Goal: Task Accomplishment & Management: Use online tool/utility

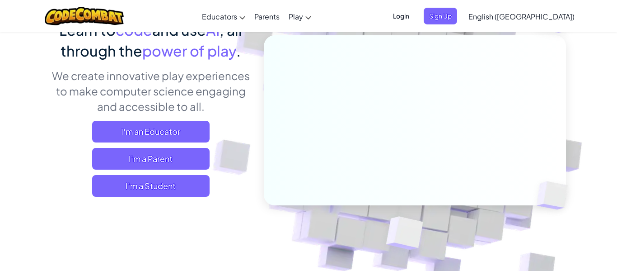
scroll to position [66, 0]
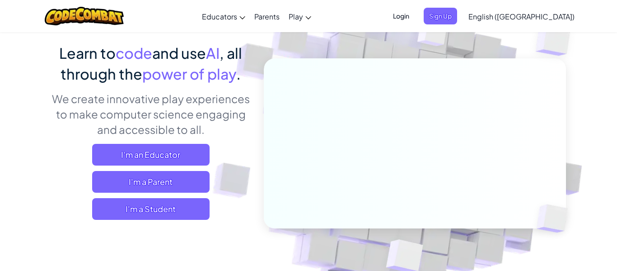
click at [415, 19] on span "Login" at bounding box center [401, 16] width 27 height 17
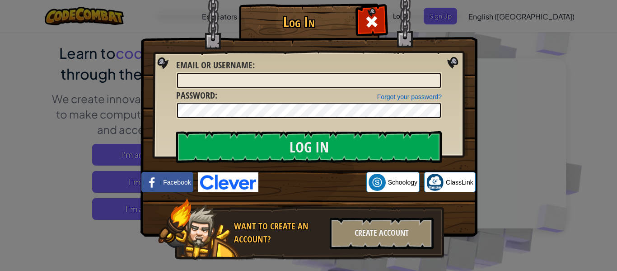
click at [249, 180] on img at bounding box center [228, 181] width 61 height 19
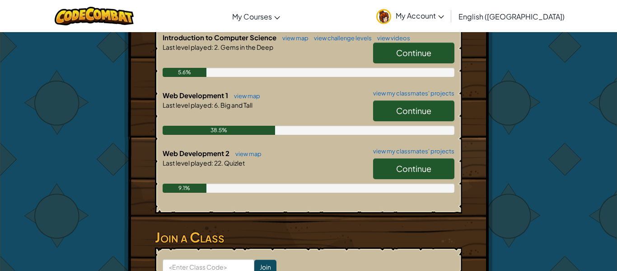
scroll to position [214, 0]
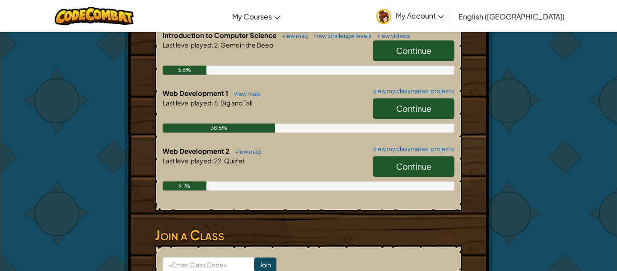
click at [424, 157] on link "Continue" at bounding box center [413, 166] width 81 height 21
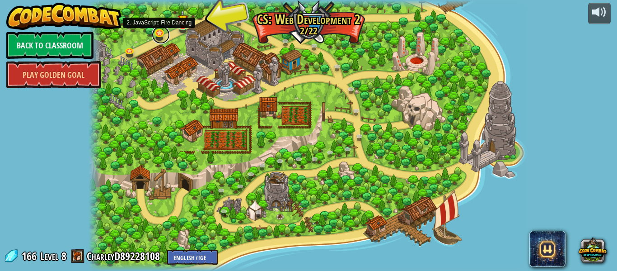
click at [159, 40] on link at bounding box center [161, 35] width 18 height 18
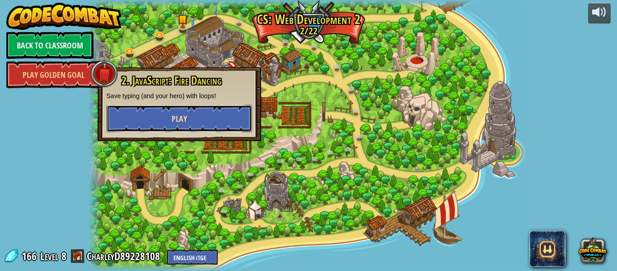
click at [150, 110] on button "Play" at bounding box center [179, 118] width 145 height 27
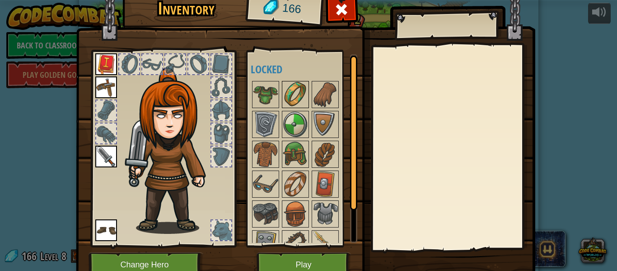
click at [286, 92] on img at bounding box center [295, 94] width 25 height 25
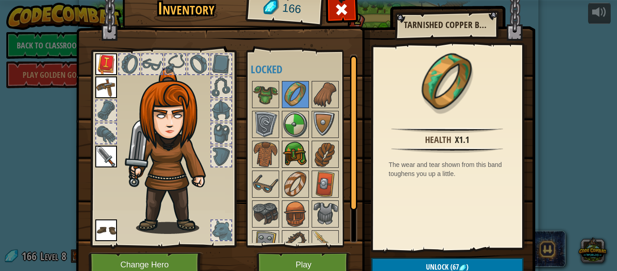
click at [290, 148] on img at bounding box center [295, 153] width 25 height 25
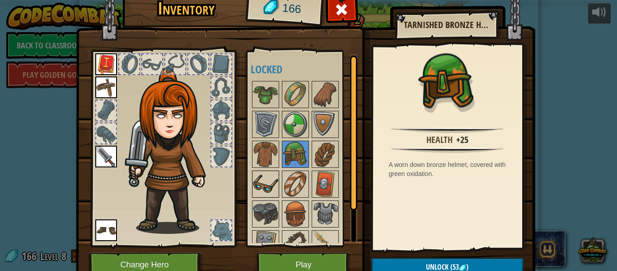
click at [264, 177] on img at bounding box center [265, 183] width 25 height 25
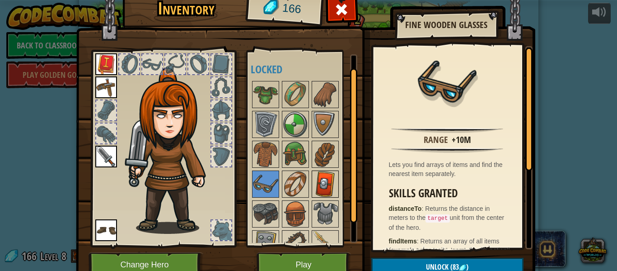
scroll to position [46, 0]
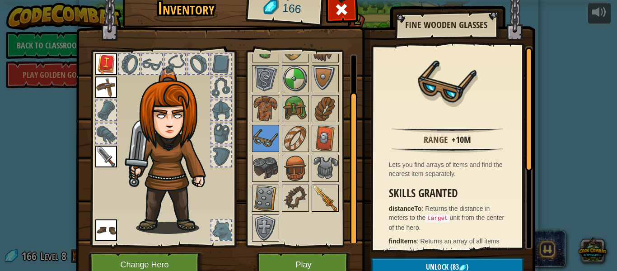
click at [323, 197] on img at bounding box center [325, 197] width 25 height 25
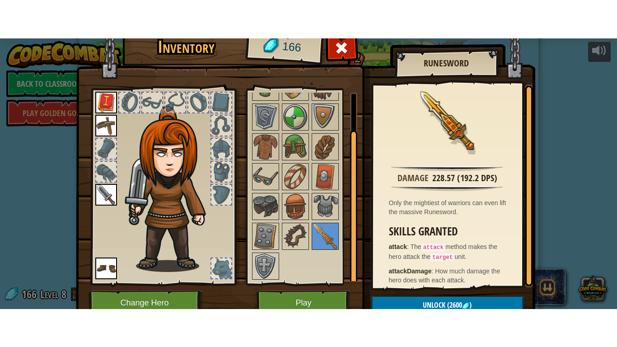
scroll to position [0, 0]
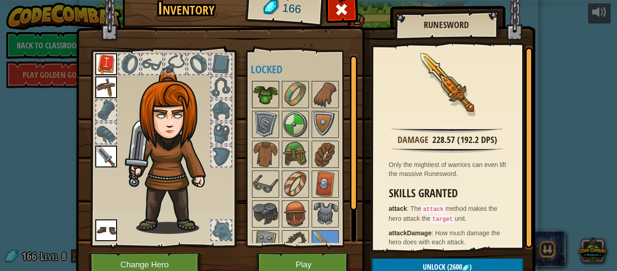
click at [262, 103] on img at bounding box center [265, 94] width 25 height 25
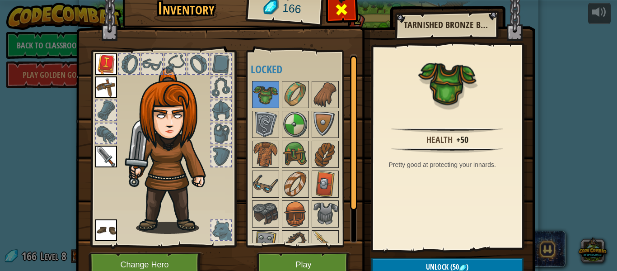
click at [331, 15] on div at bounding box center [342, 12] width 28 height 28
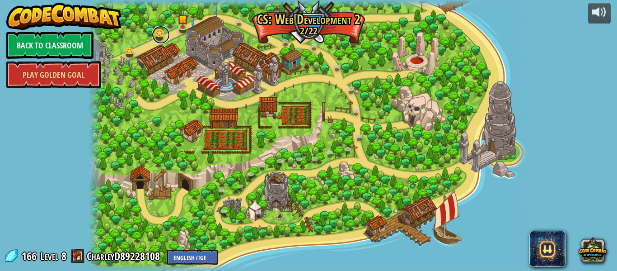
click at [160, 29] on link at bounding box center [161, 35] width 18 height 18
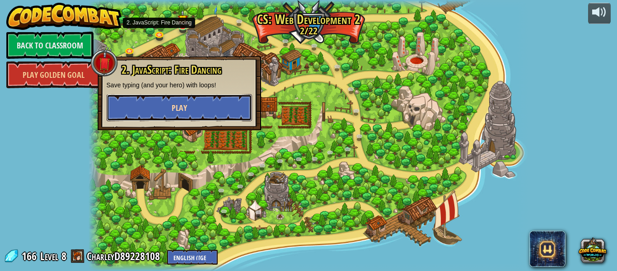
click at [166, 96] on button "Play" at bounding box center [179, 107] width 145 height 27
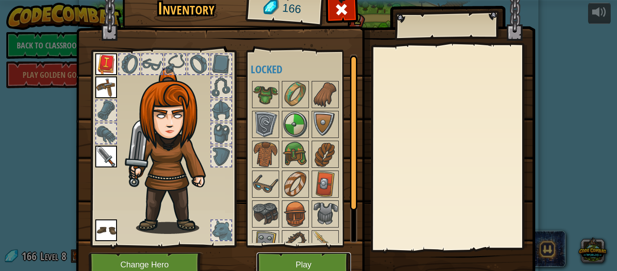
click at [300, 265] on button "Play" at bounding box center [304, 264] width 94 height 25
